Goal: Use online tool/utility: Use online tool/utility

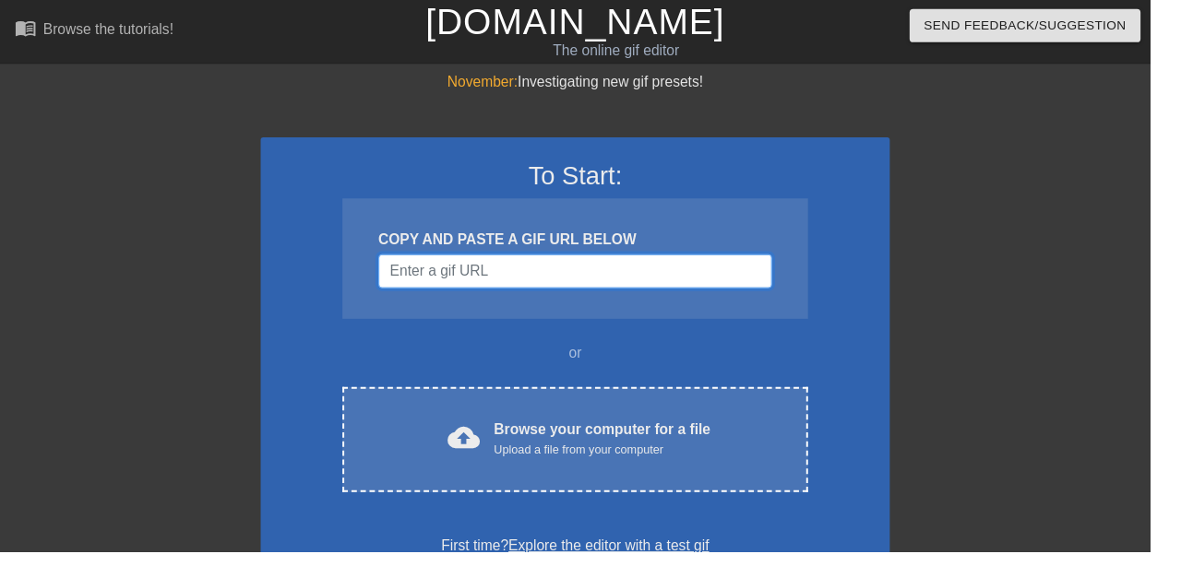
click at [410, 284] on input "Username" at bounding box center [590, 278] width 404 height 35
click at [385, 446] on div "cloud_upload Browse your computer for a file Upload a file from your computer C…" at bounding box center [590, 452] width 478 height 108
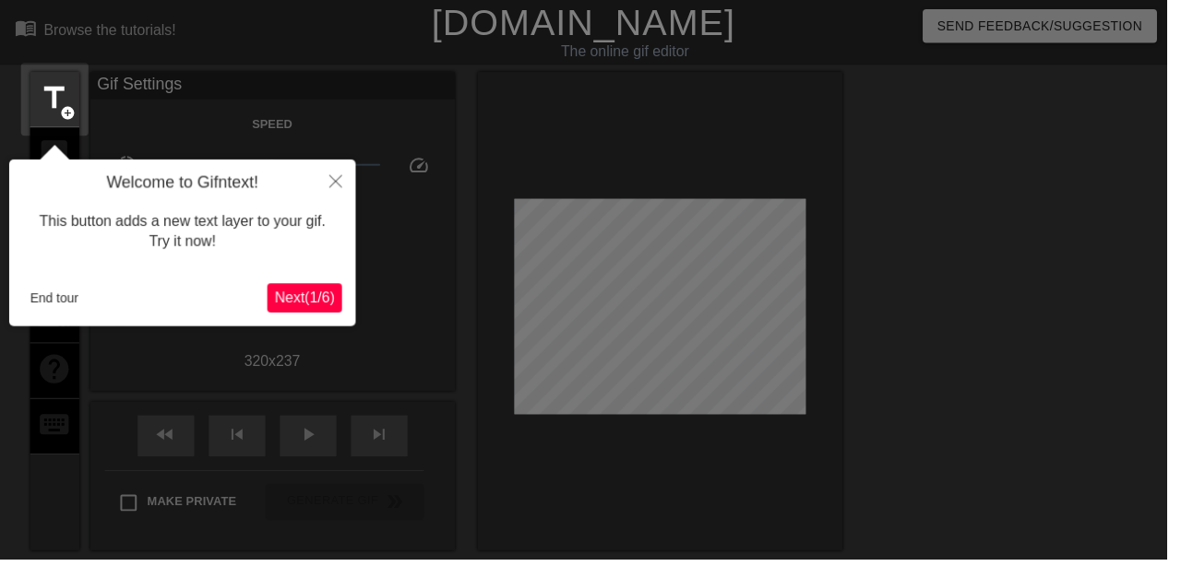
scroll to position [45, 0]
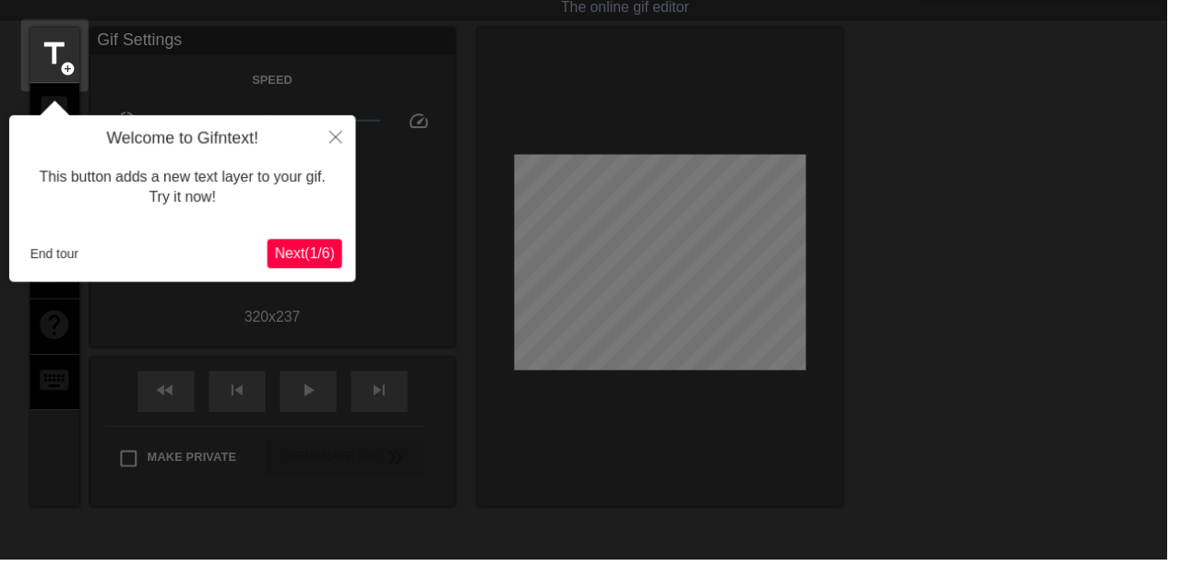
click at [319, 245] on button "Next ( 1 / 6 )" at bounding box center [308, 257] width 76 height 30
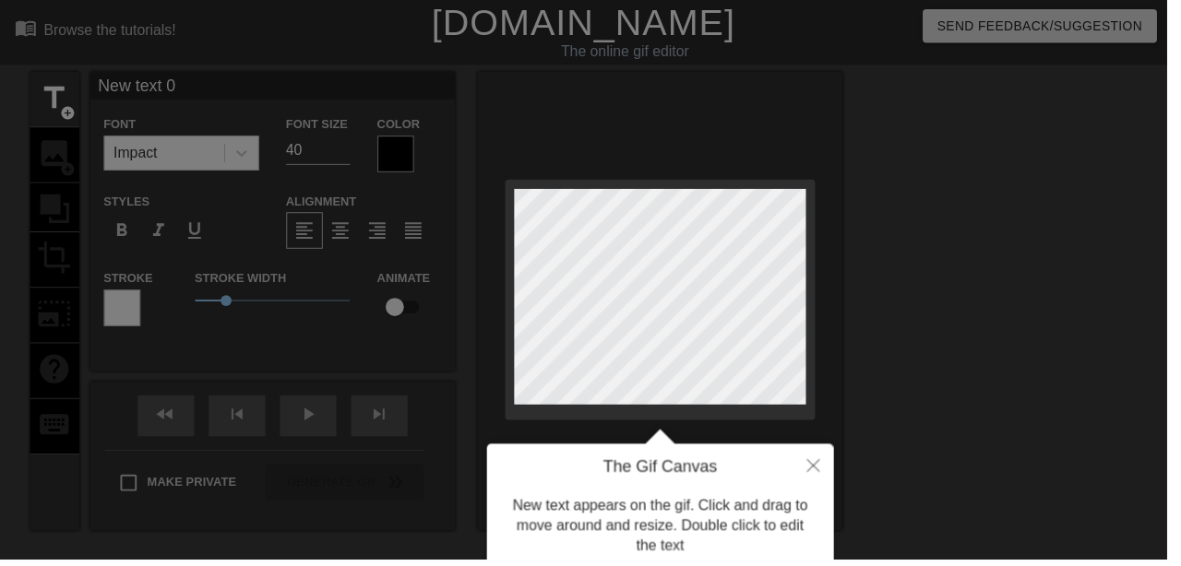
scroll to position [0, 2]
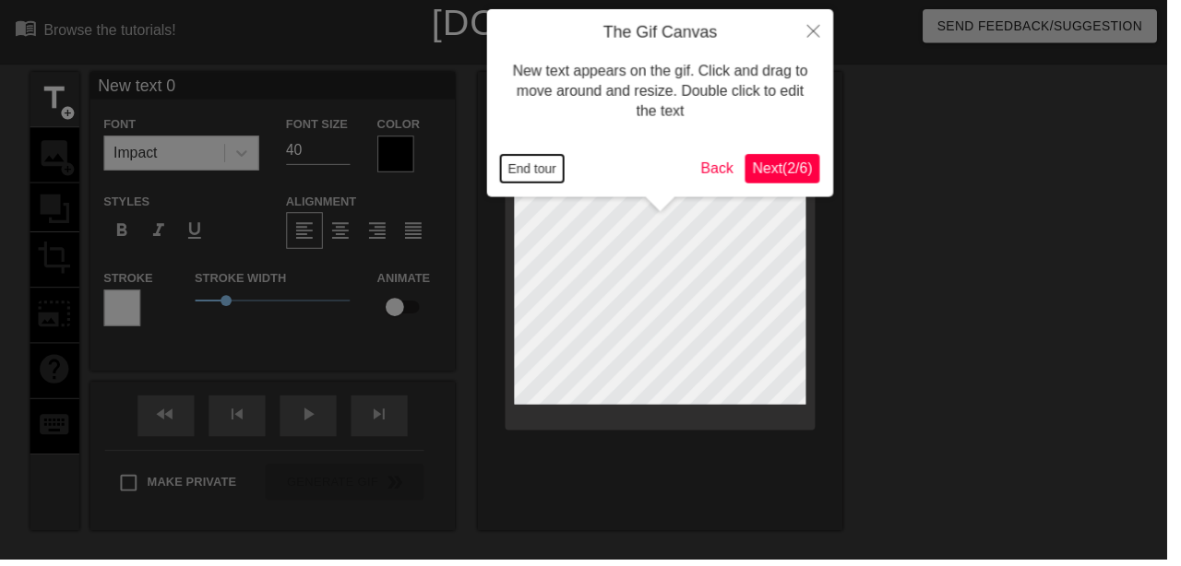
click at [542, 171] on button "End tour" at bounding box center [538, 171] width 64 height 28
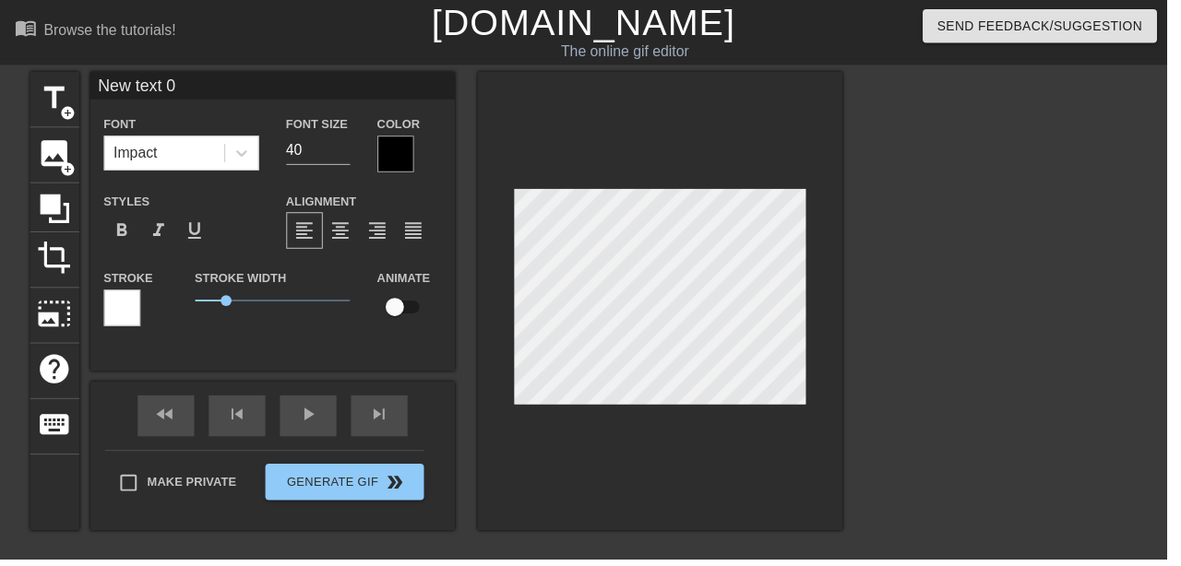
click at [402, 156] on div at bounding box center [400, 155] width 37 height 37
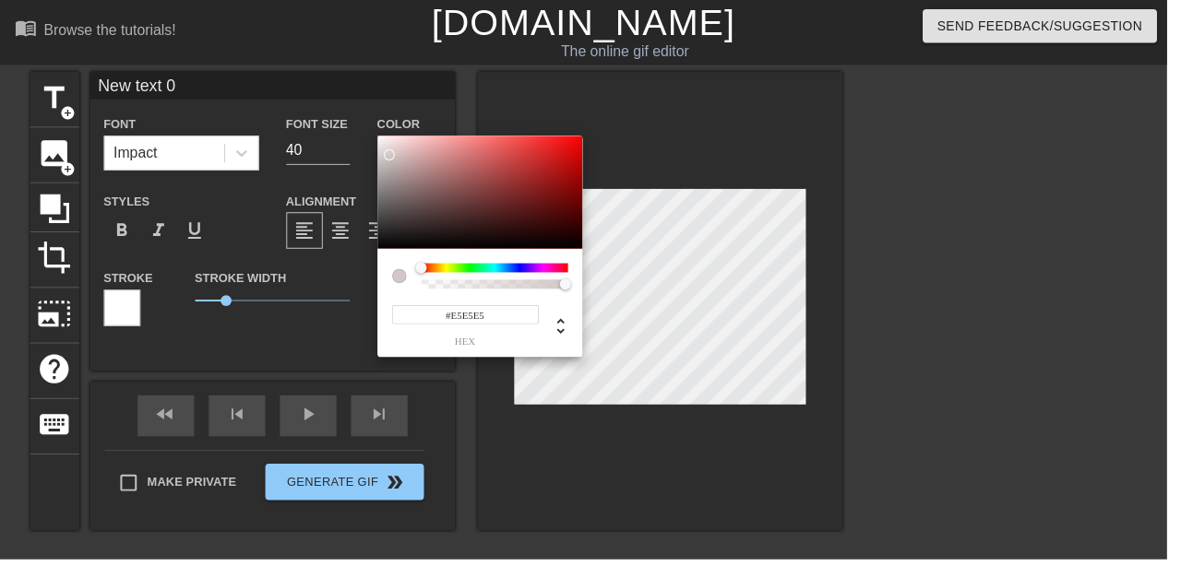
type input "#E9E9E9"
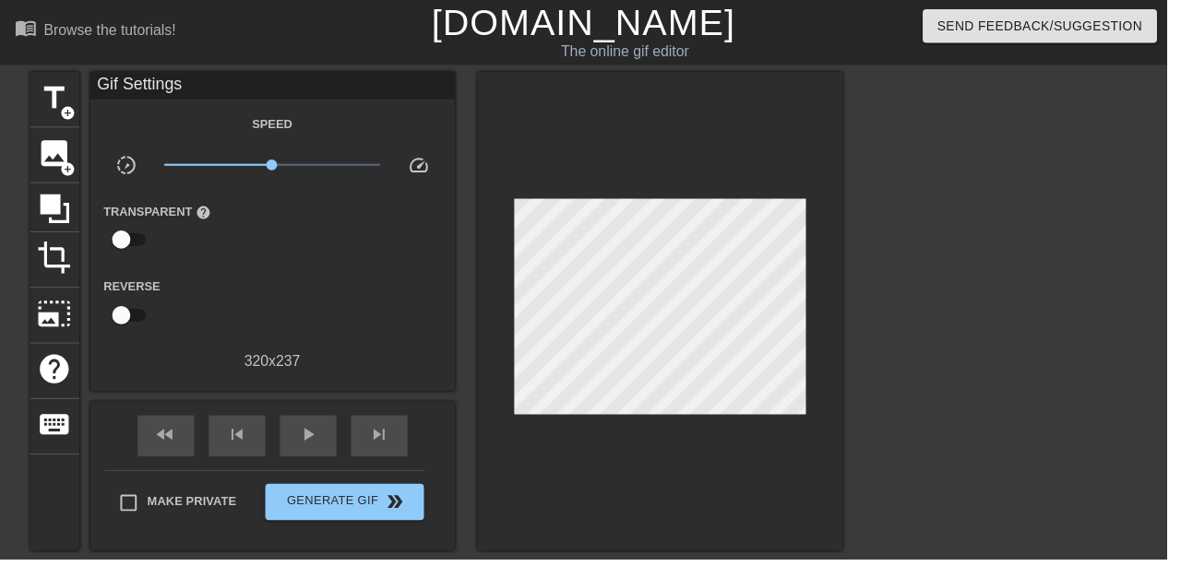
click at [52, 125] on div "title add_circle" at bounding box center [55, 101] width 50 height 56
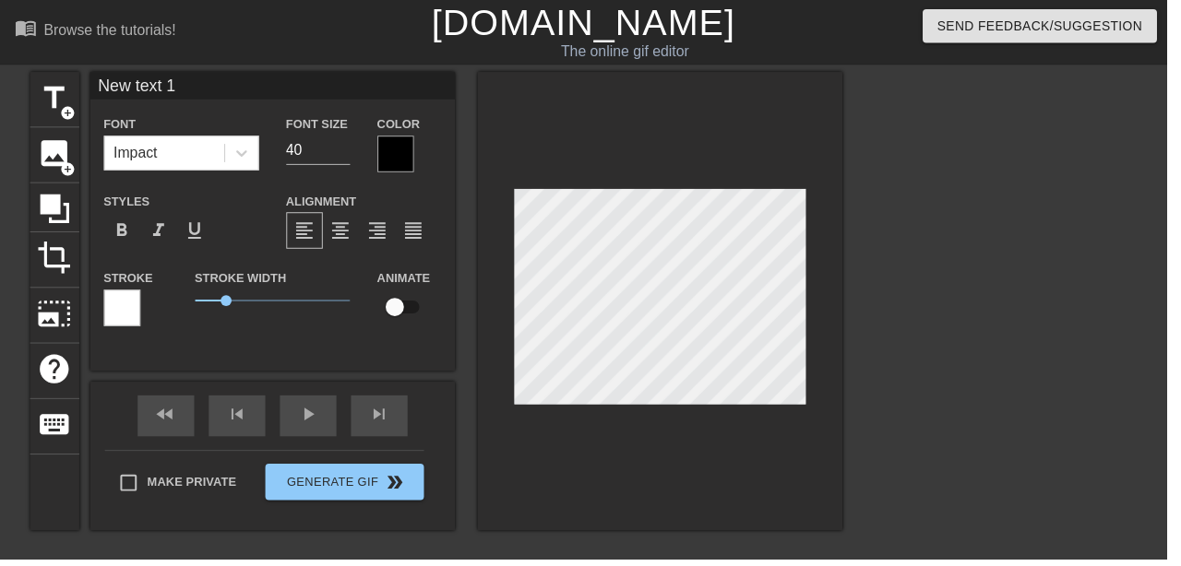
type input "New text"
type textarea "New text"
type input "New text"
type textarea "New text"
type input "New tex"
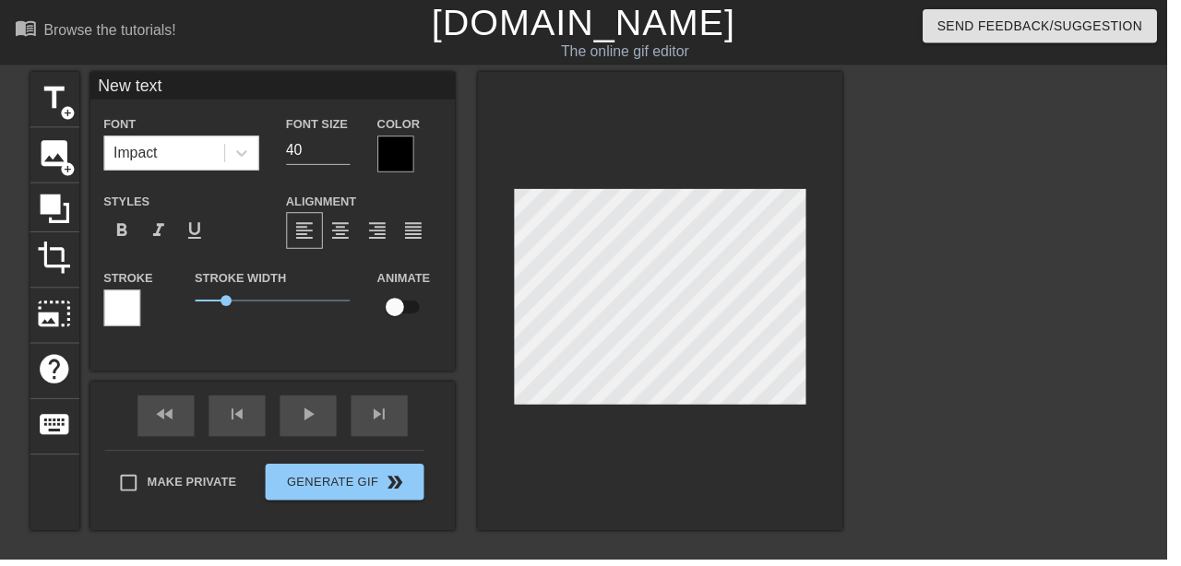
type textarea "New tex"
type input "New te"
type textarea "New te"
type input "New t"
type textarea "New t"
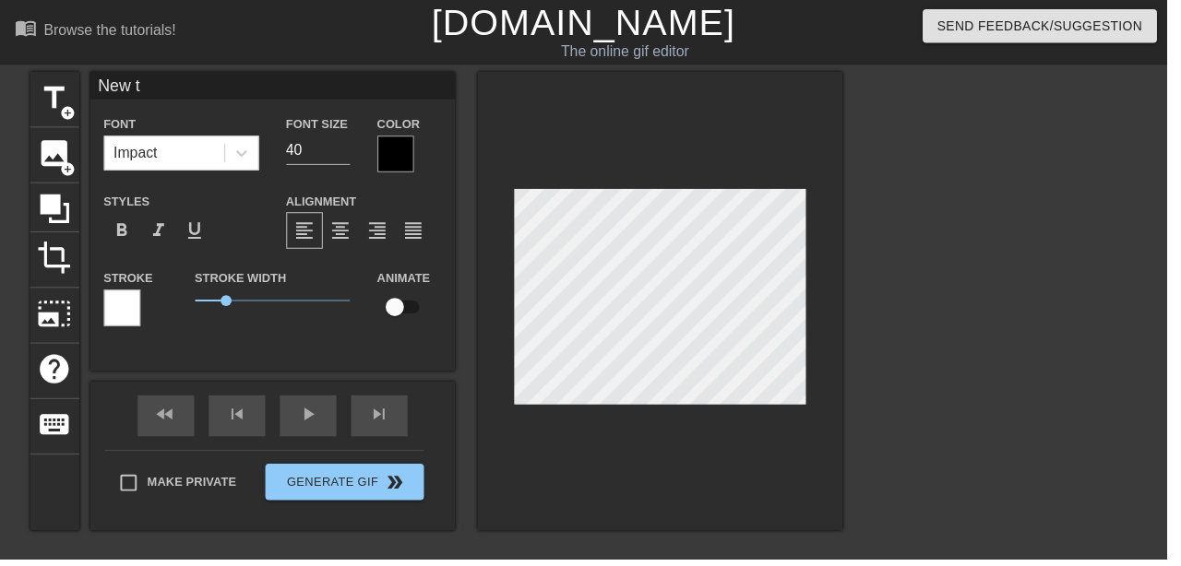
type input "New"
type textarea "New"
type input "New"
type textarea "New"
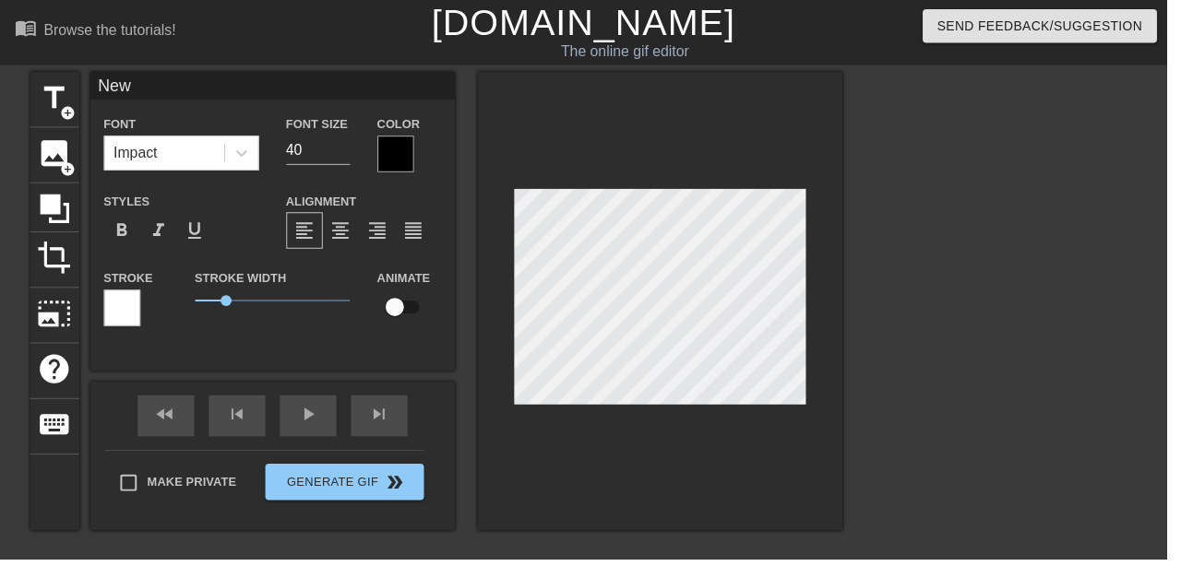
type input "Ne"
type textarea "Ne"
type input "N"
type textarea "N"
type input "1"
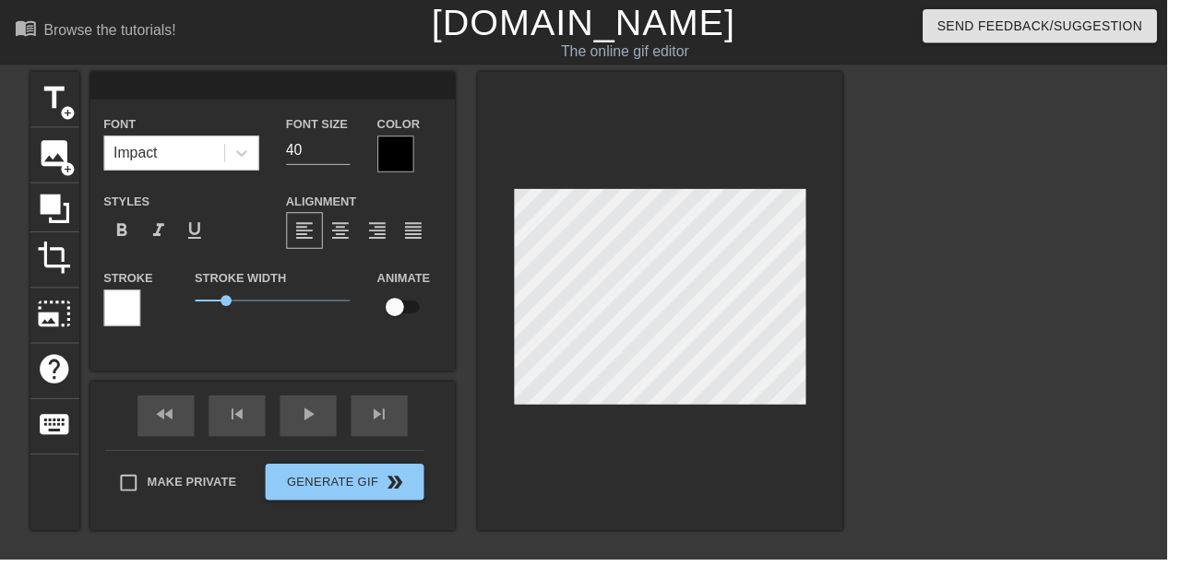
type textarea "1"
type input "11"
type textarea "11"
type input "111"
type textarea "111"
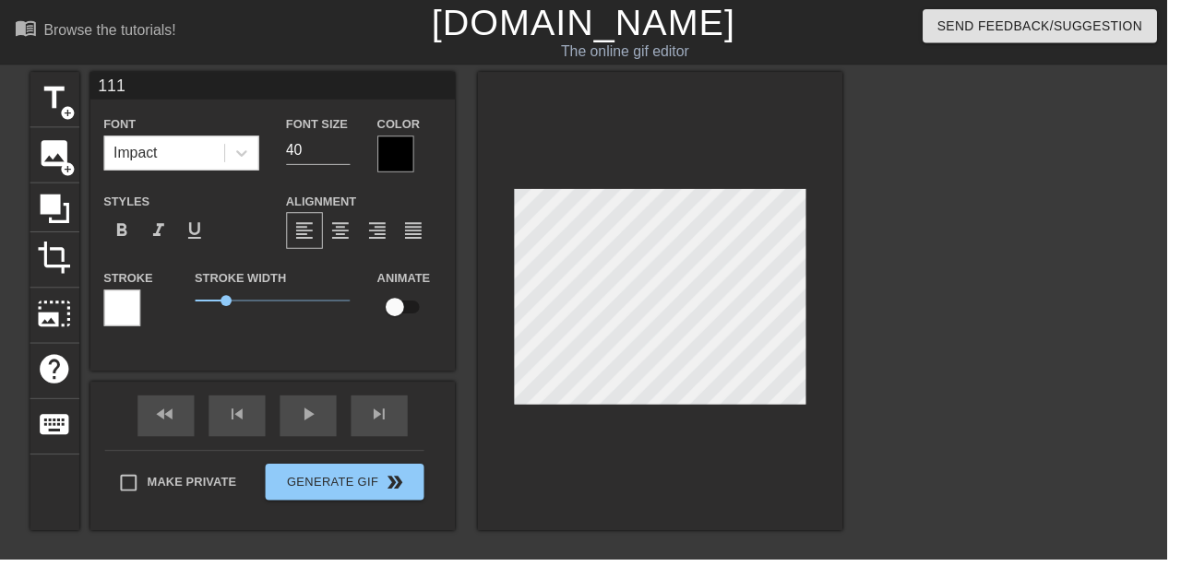
type input "11"
type textarea "11"
type input "11:"
type textarea "11:"
type input "11:1"
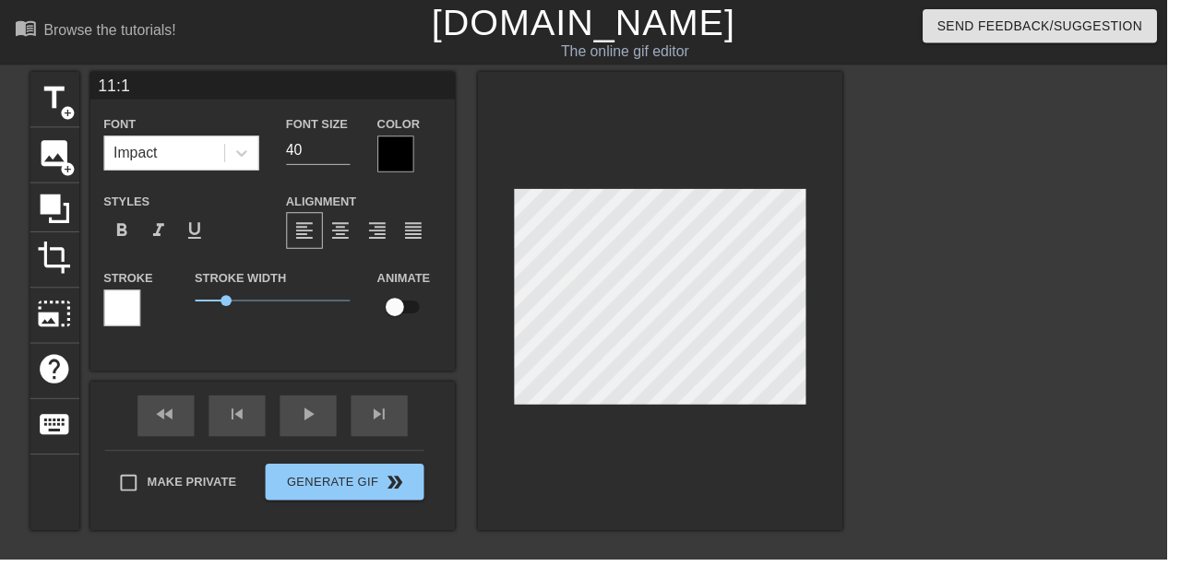
type textarea "11:1"
type input "11:11"
type textarea "11:11"
click at [398, 169] on div at bounding box center [400, 155] width 37 height 37
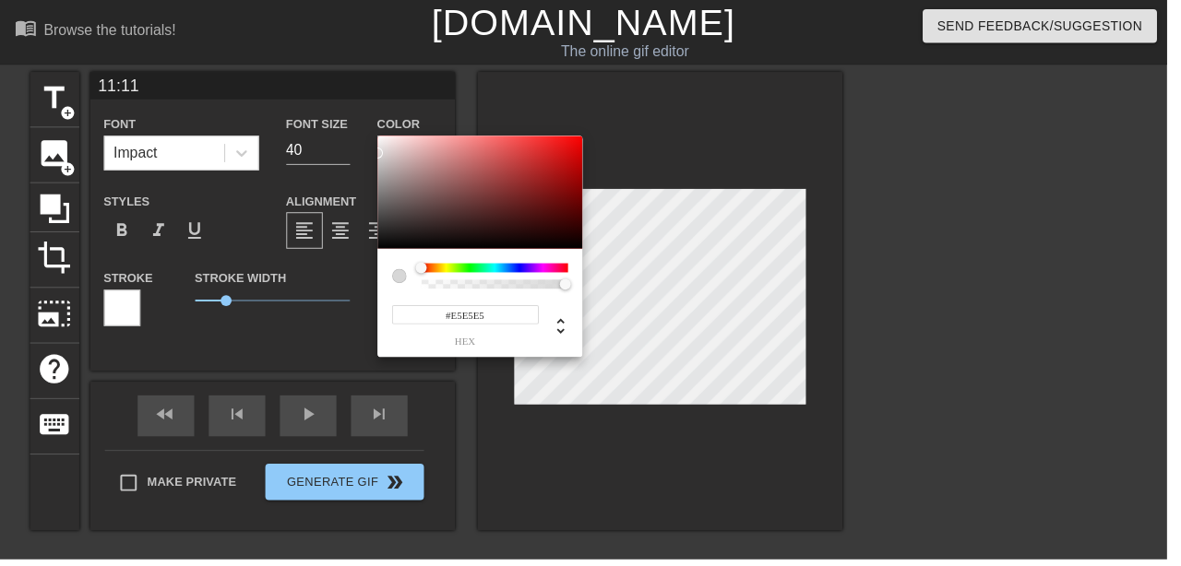
type input "#FFFFFF"
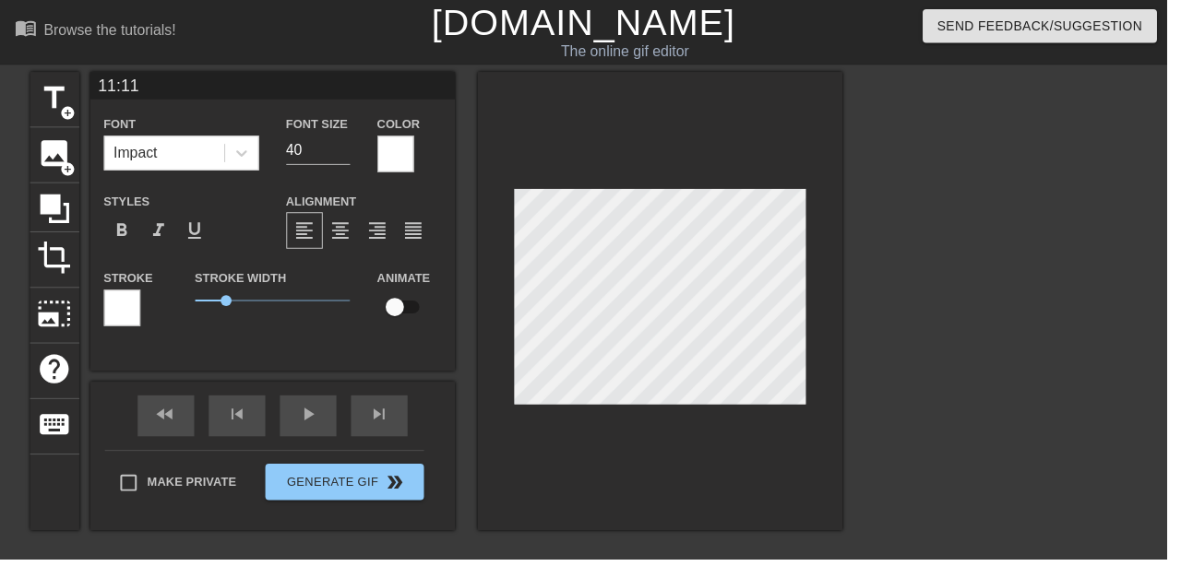
click at [68, 92] on span "title" at bounding box center [55, 98] width 35 height 35
type input "New text 2"
click at [389, 155] on div at bounding box center [400, 155] width 37 height 37
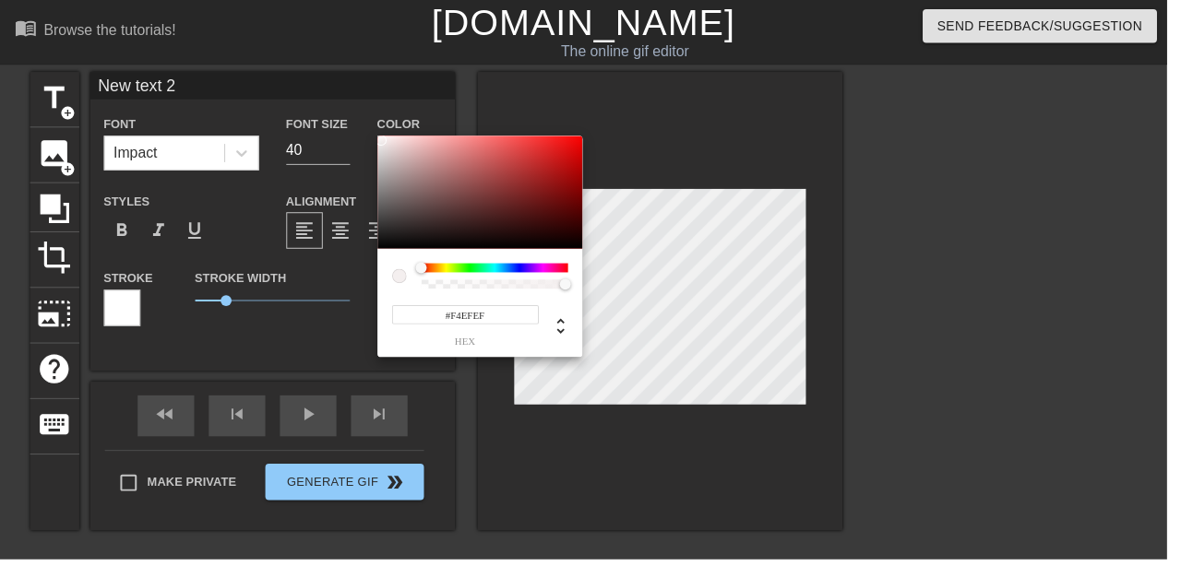
type input "#FFFFFF"
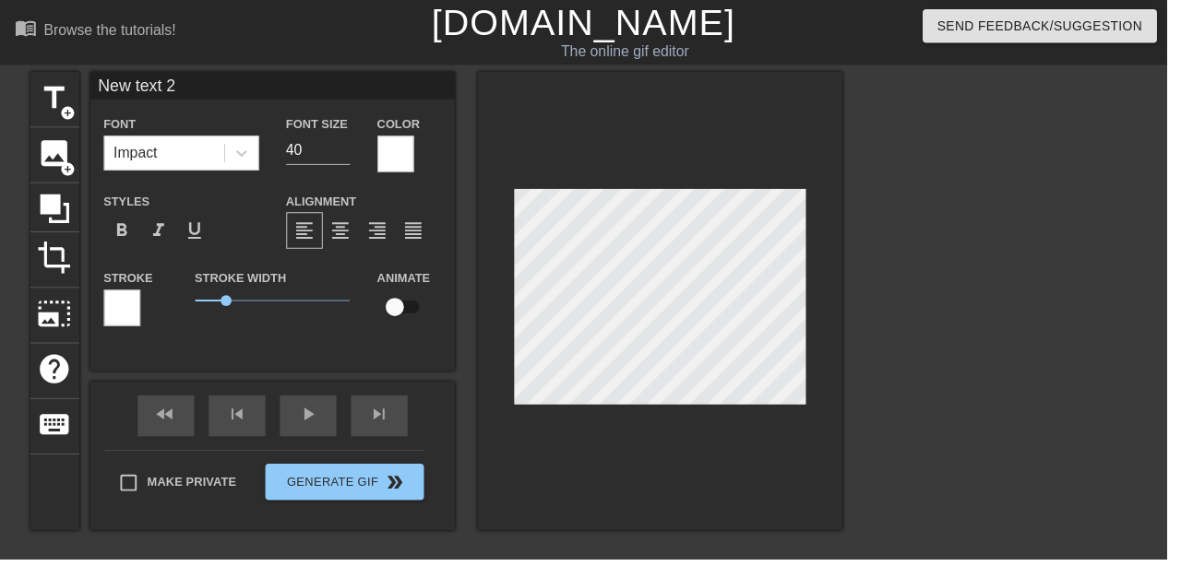
click at [341, 78] on input "New text 2" at bounding box center [275, 87] width 369 height 28
type input "N"
type input "PARTY TIME"
click at [1023, 349] on div at bounding box center [1012, 349] width 277 height 553
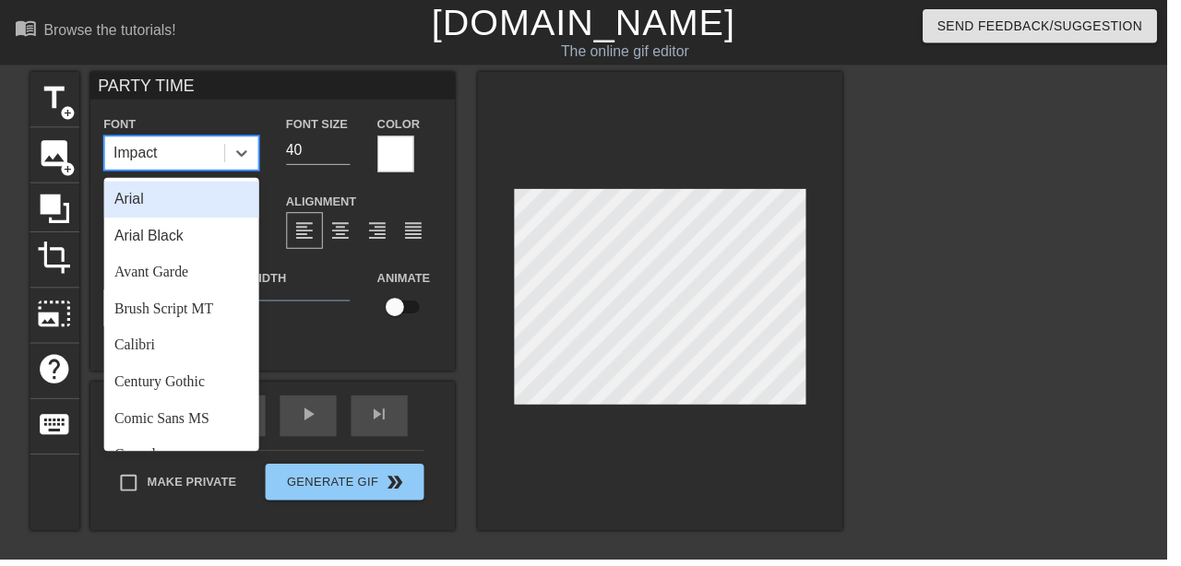
click at [623, 493] on div at bounding box center [667, 305] width 369 height 464
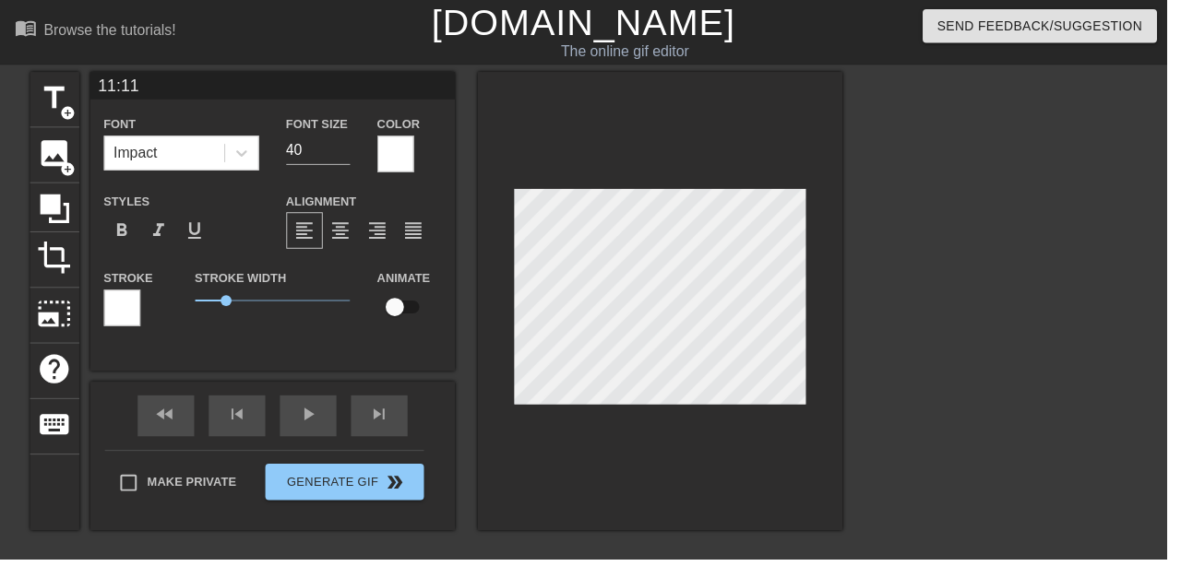
type input "PARTY TIME"
click at [1005, 397] on div at bounding box center [1012, 349] width 277 height 553
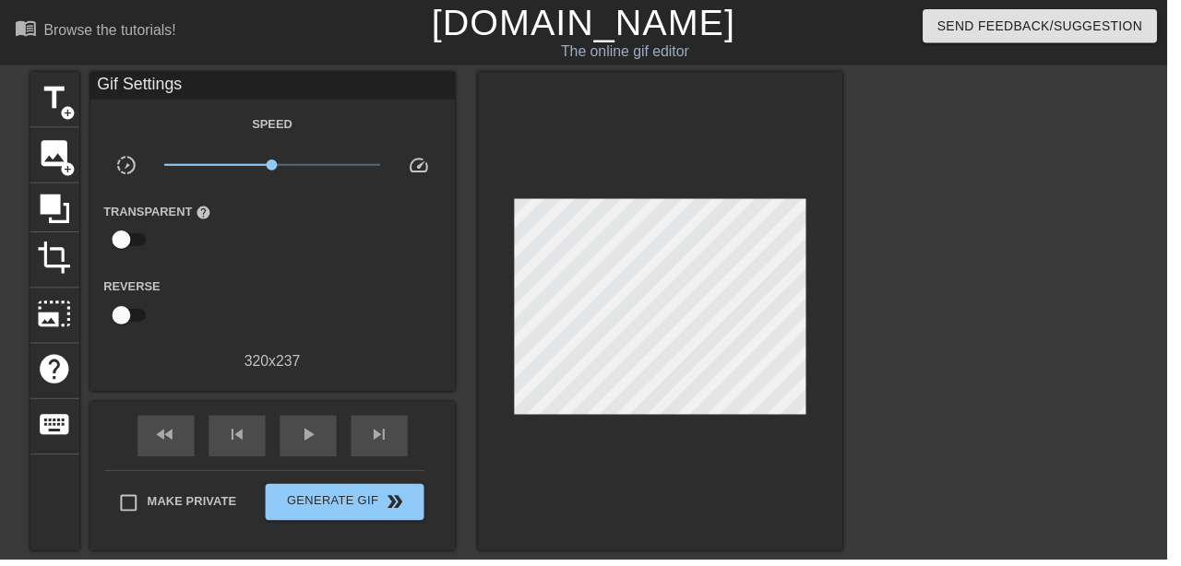
click at [317, 446] on span "play_arrow" at bounding box center [312, 440] width 22 height 22
click at [342, 519] on button "Generate Gif double_arrow" at bounding box center [348, 508] width 160 height 37
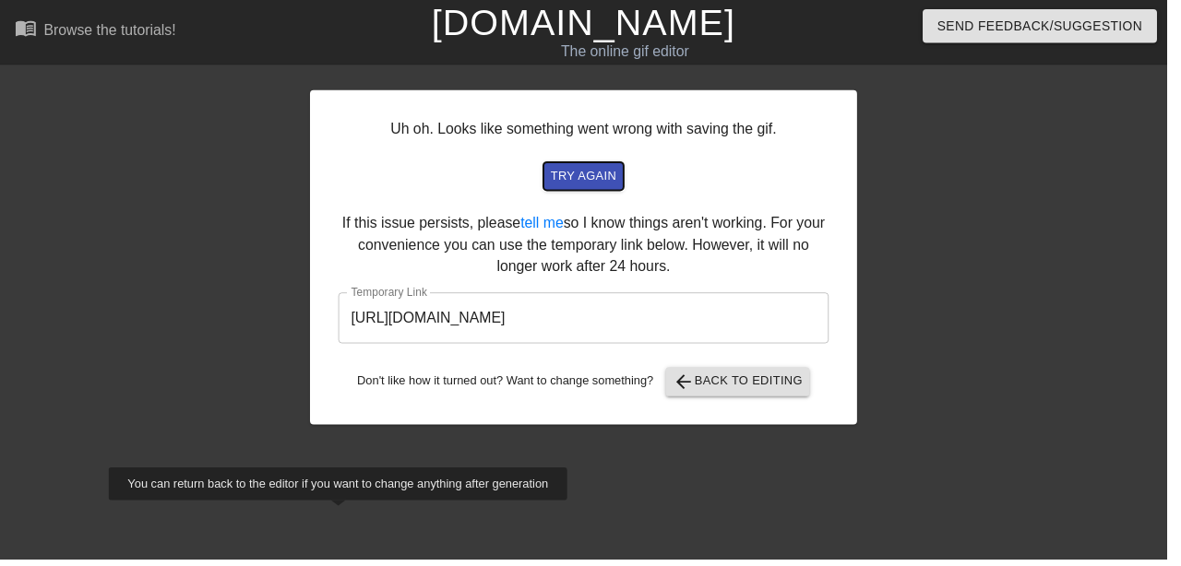
click at [590, 175] on span "try again" at bounding box center [590, 178] width 66 height 21
